Goal: Information Seeking & Learning: Check status

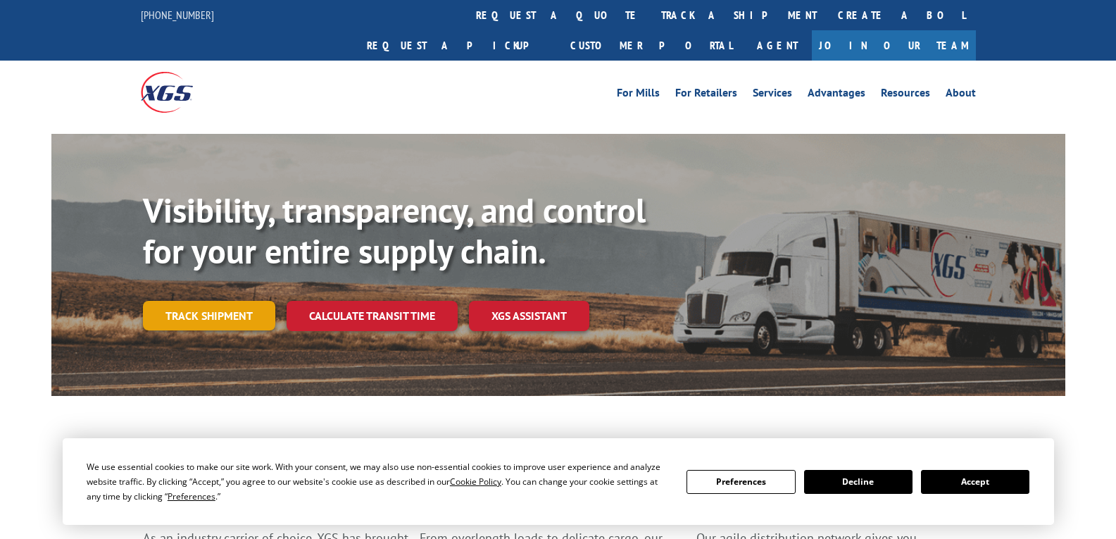
click at [227, 301] on link "Track shipment" at bounding box center [209, 316] width 132 height 30
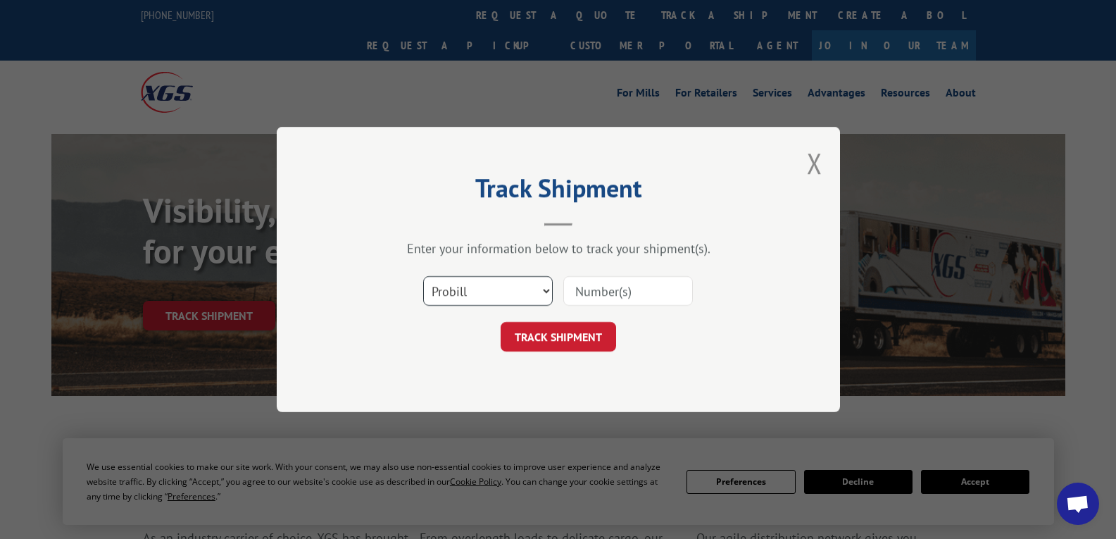
click at [530, 295] on select "Select category... Probill BOL PO" at bounding box center [488, 291] width 130 height 30
select select "bol"
click at [423, 276] on select "Select category... Probill BOL PO" at bounding box center [488, 291] width 130 height 30
click at [597, 290] on input at bounding box center [628, 291] width 130 height 30
paste input "5524030"
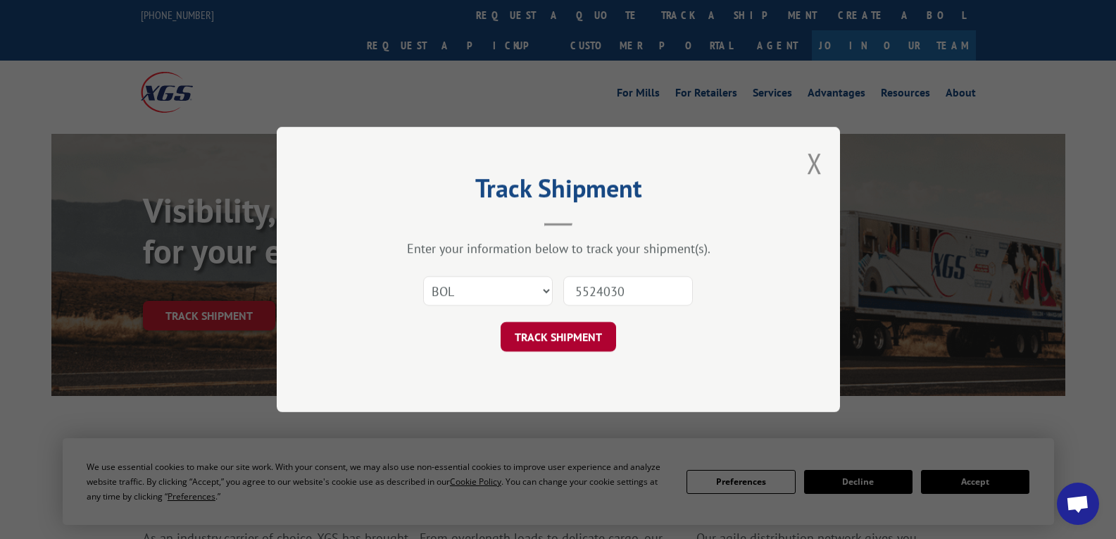
type input "5524030"
click at [568, 340] on button "TRACK SHIPMENT" at bounding box center [559, 337] width 116 height 30
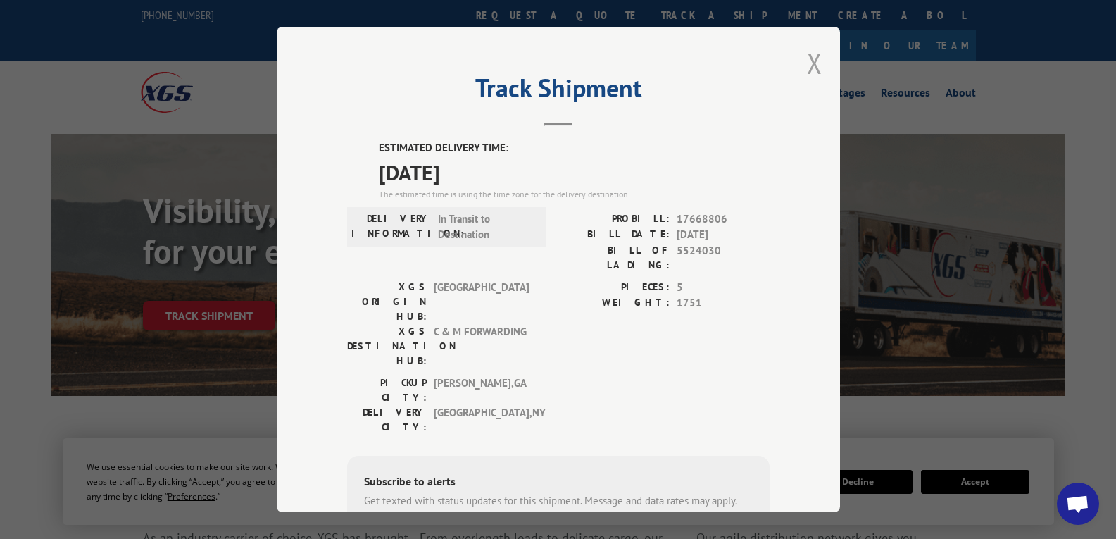
click at [814, 62] on button "Close modal" at bounding box center [814, 62] width 15 height 37
